Goal: Task Accomplishment & Management: Manage account settings

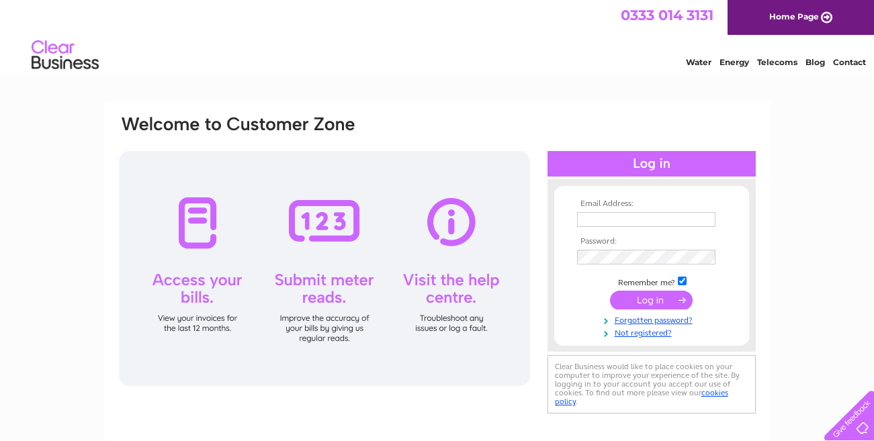
type input "rmmotorsmot@outlook.com"
click at [662, 300] on input "submit" at bounding box center [651, 300] width 83 height 19
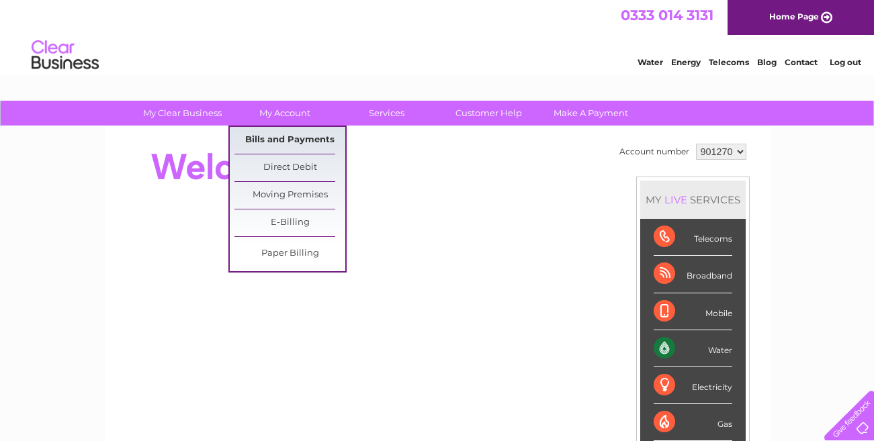
click at [291, 143] on link "Bills and Payments" at bounding box center [289, 140] width 111 height 27
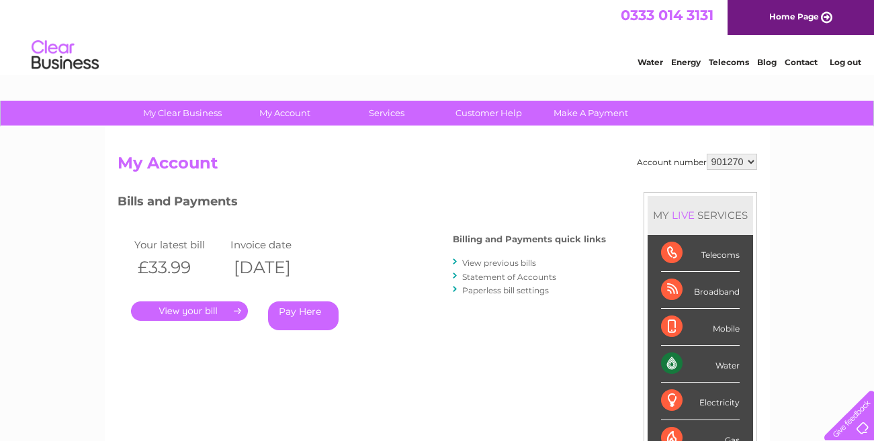
click at [206, 313] on link "." at bounding box center [189, 311] width 117 height 19
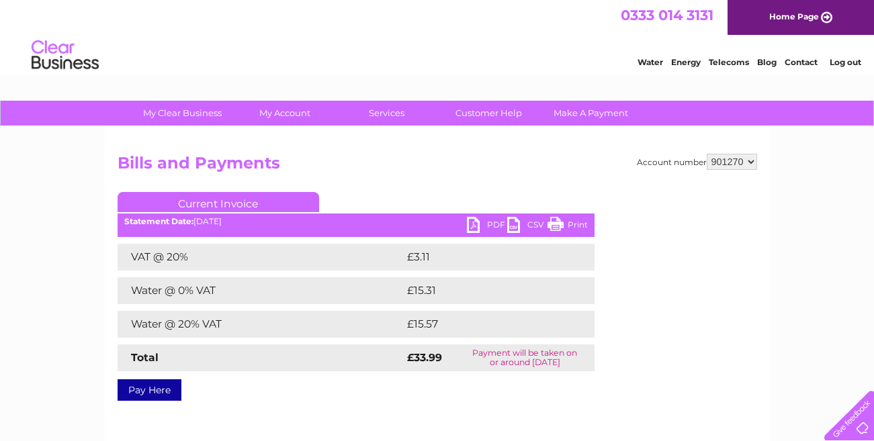
click at [470, 231] on link "PDF" at bounding box center [487, 226] width 40 height 19
